Goal: Task Accomplishment & Management: Use online tool/utility

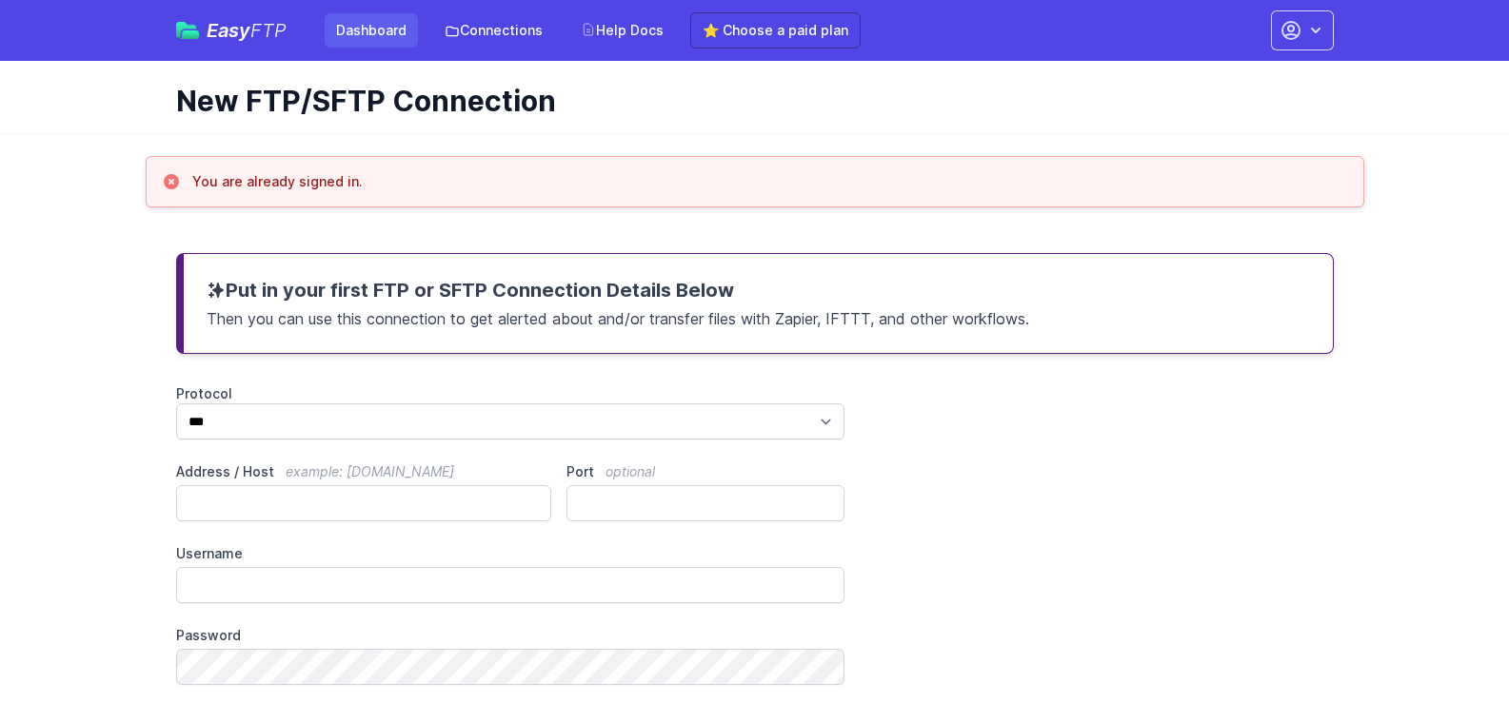
click at [377, 24] on link "Dashboard" at bounding box center [371, 30] width 93 height 34
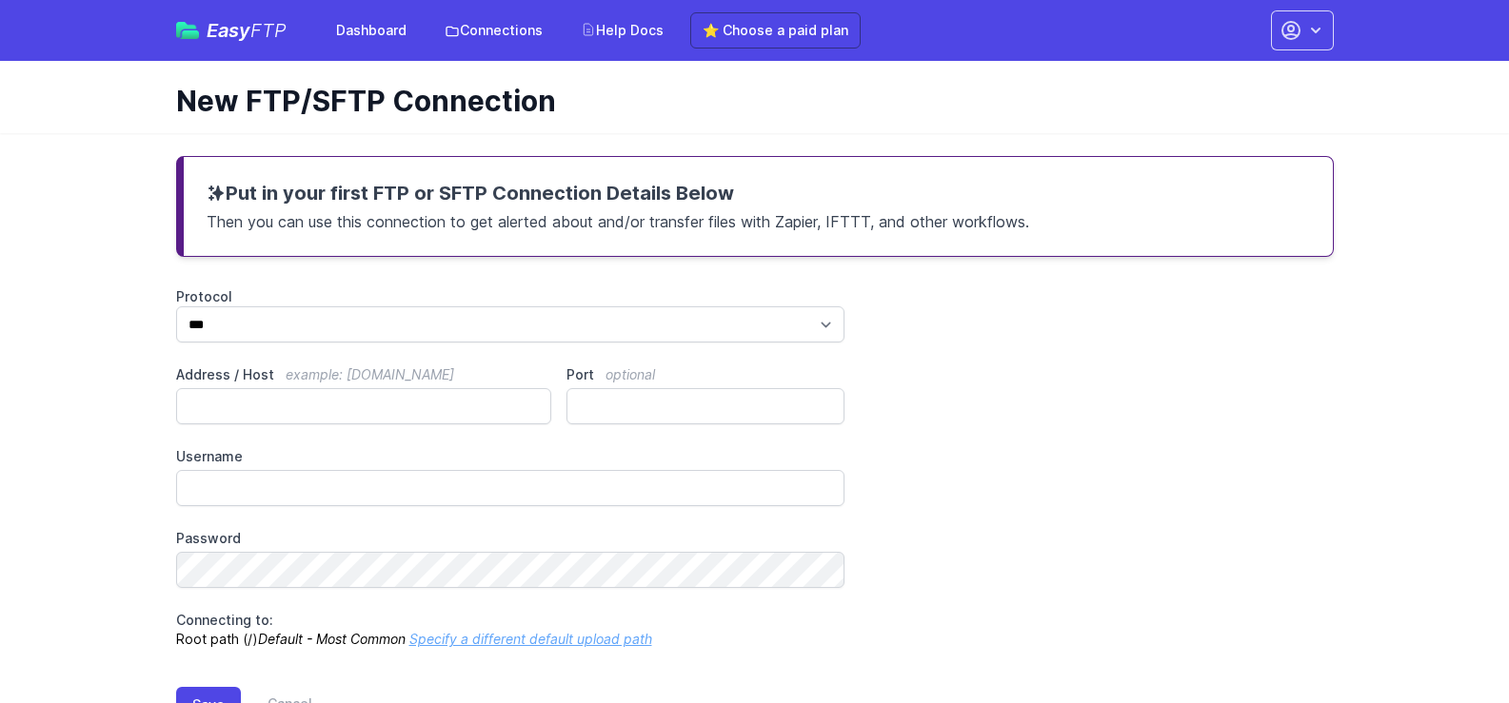
click at [251, 35] on span "FTP" at bounding box center [268, 30] width 36 height 23
click at [1282, 28] on icon "button" at bounding box center [1290, 30] width 17 height 17
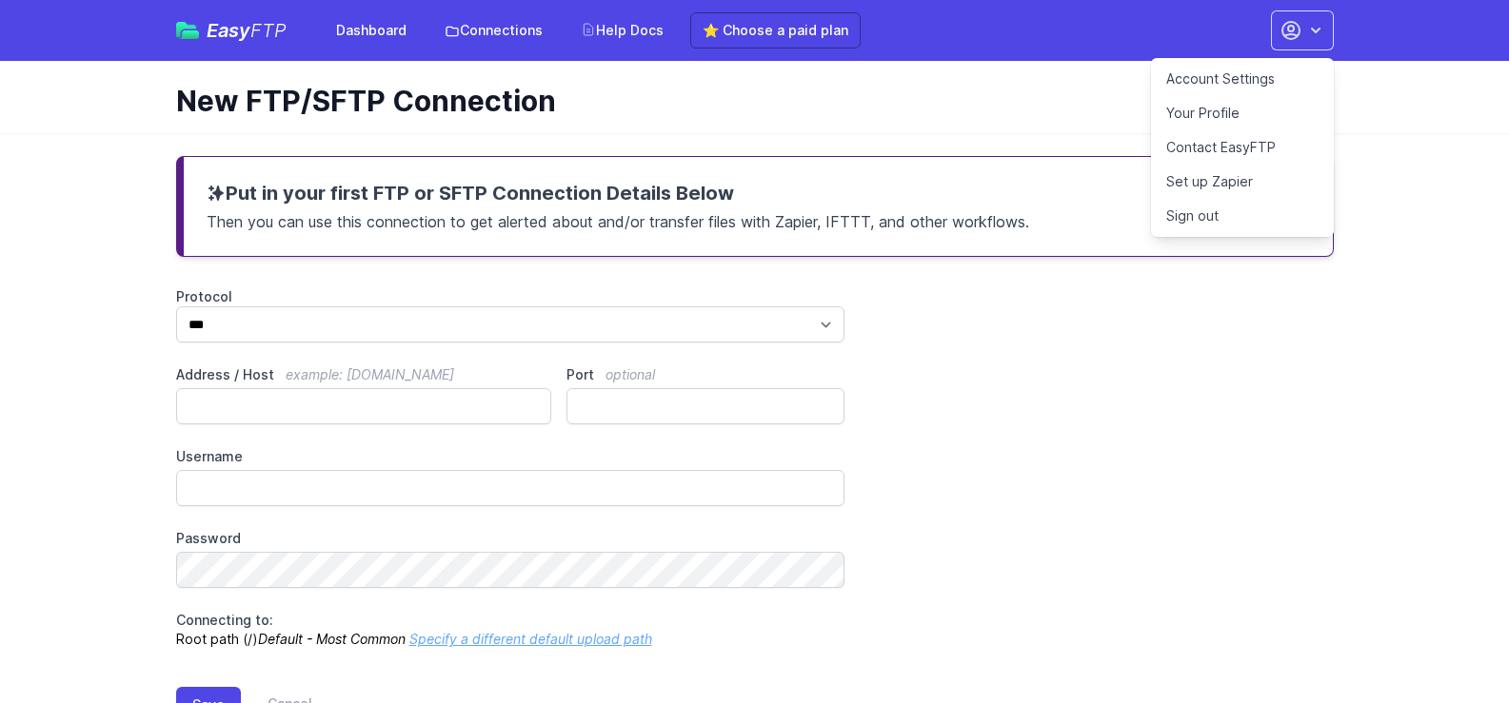
click at [1216, 107] on link "Your Profile" at bounding box center [1242, 113] width 183 height 34
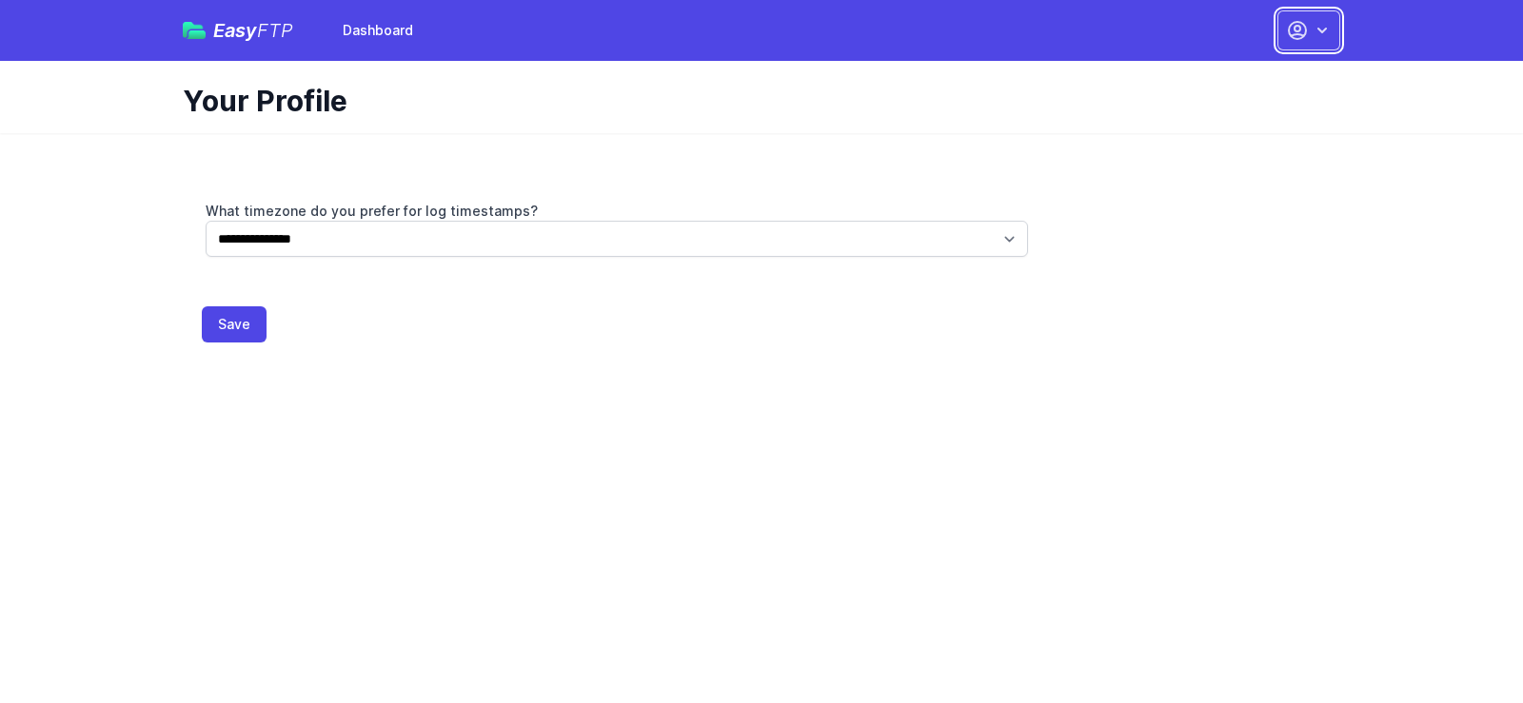
click at [1296, 38] on icon "button" at bounding box center [1297, 30] width 17 height 17
click at [1215, 143] on link "Set up Zapier" at bounding box center [1248, 147] width 183 height 34
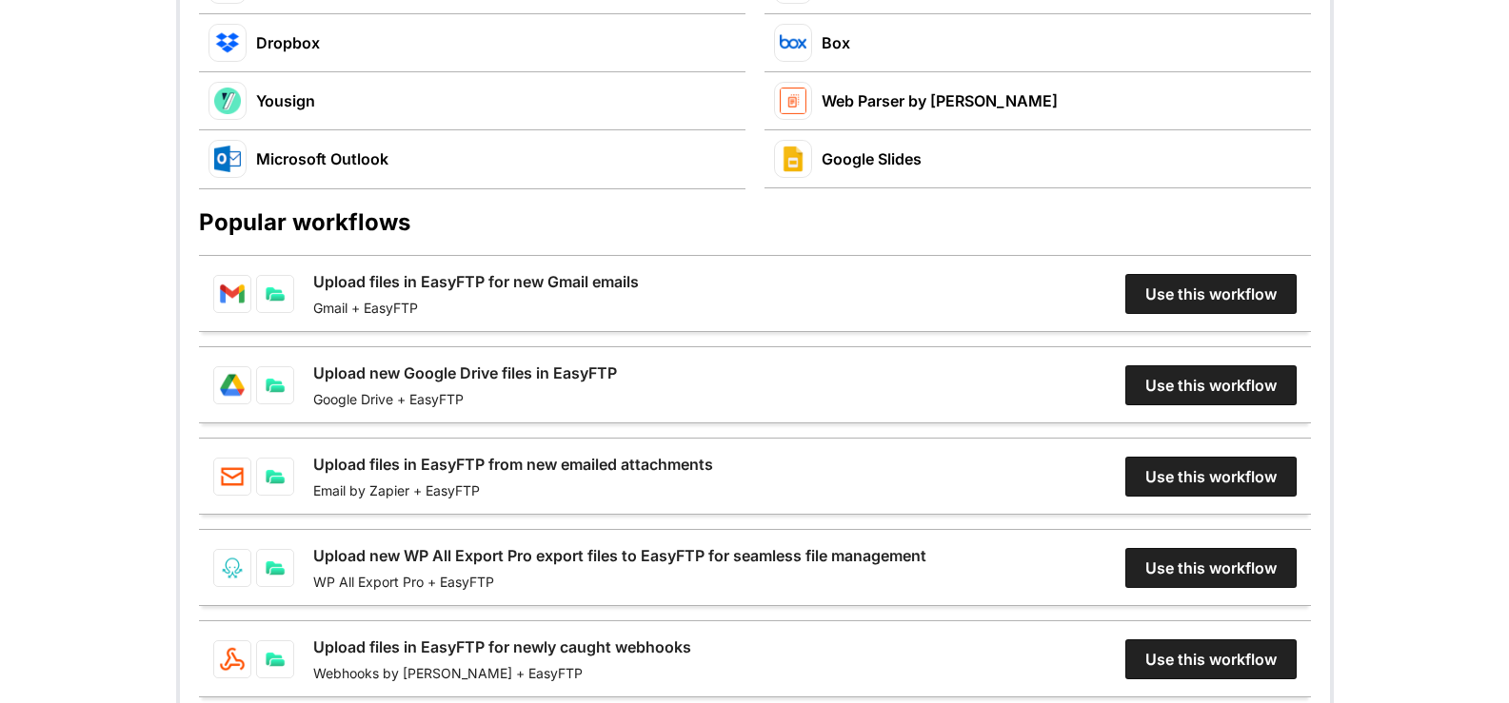
scroll to position [1096, 0]
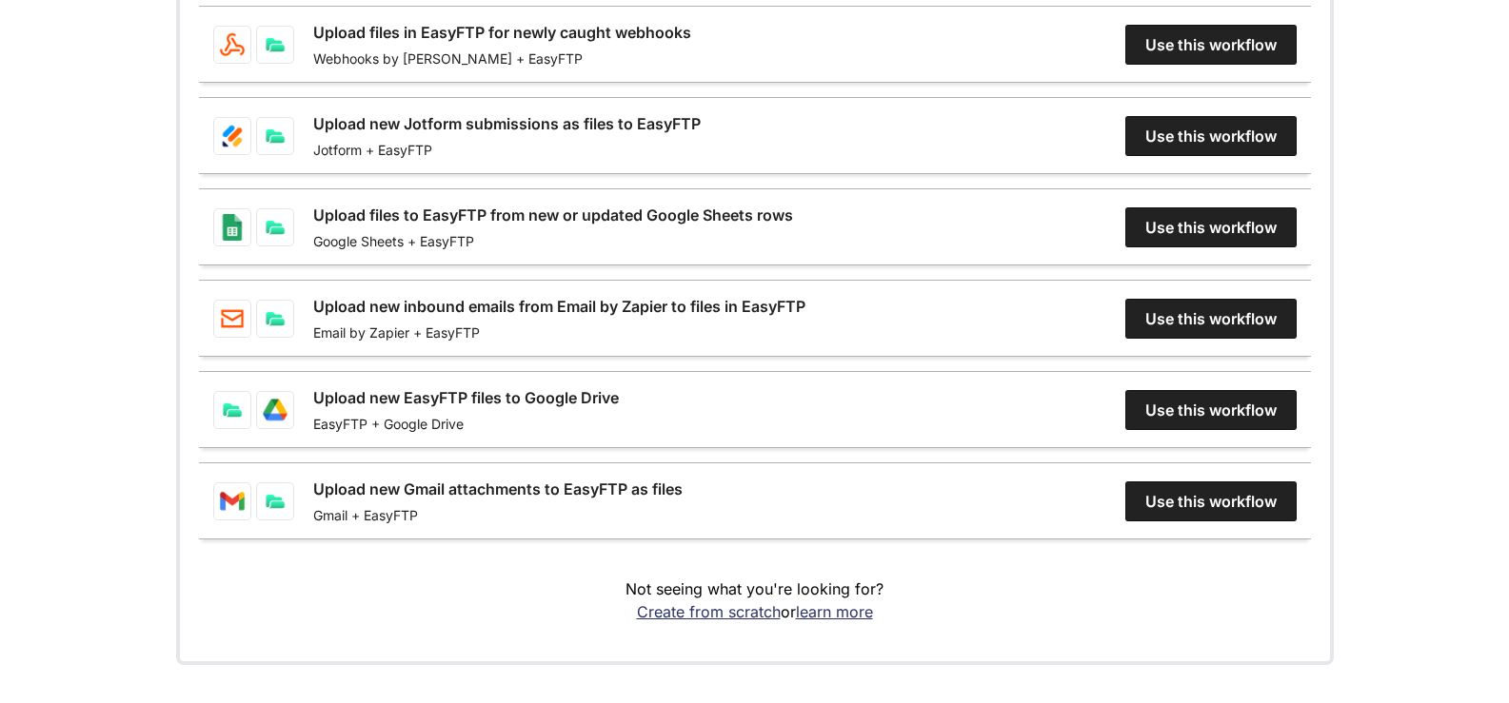
click at [691, 44] on link "Upload files in EasyFTP for newly caught webhooks" at bounding box center [502, 32] width 378 height 23
